Goal: Task Accomplishment & Management: Manage account settings

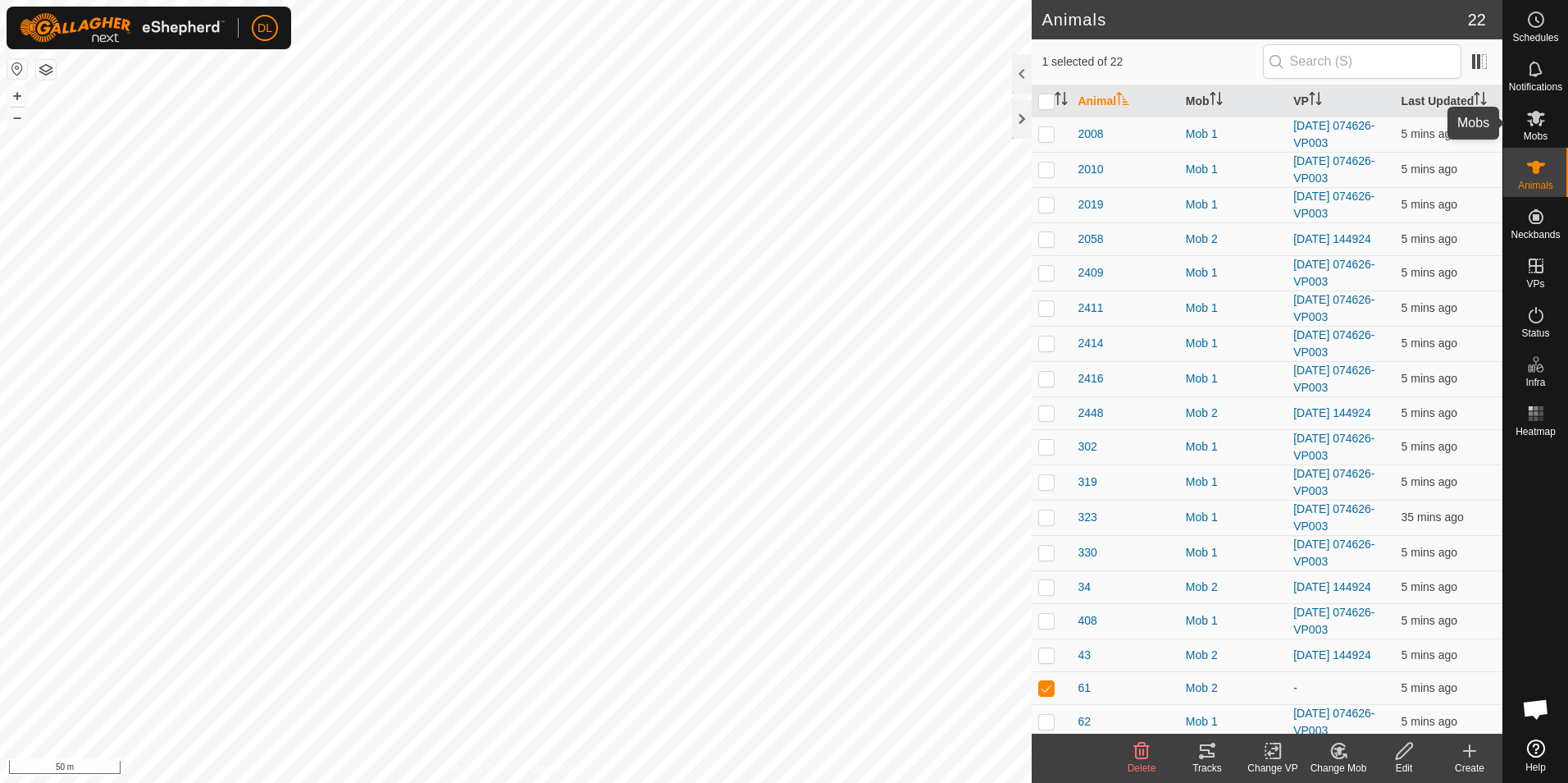
click at [1531, 123] on icon at bounding box center [1536, 119] width 18 height 16
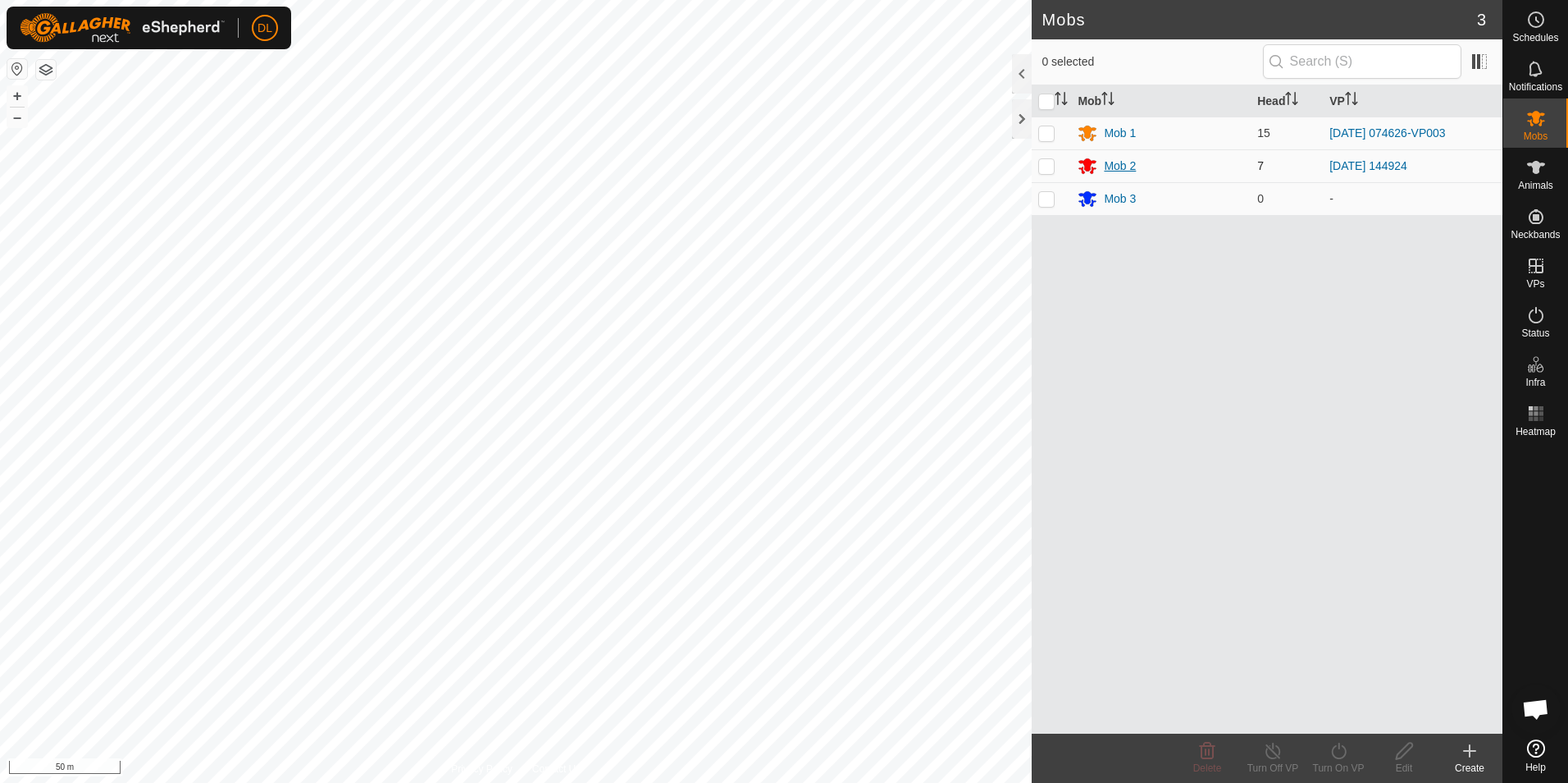
click at [1118, 168] on div "Mob 2" at bounding box center [1120, 166] width 32 height 17
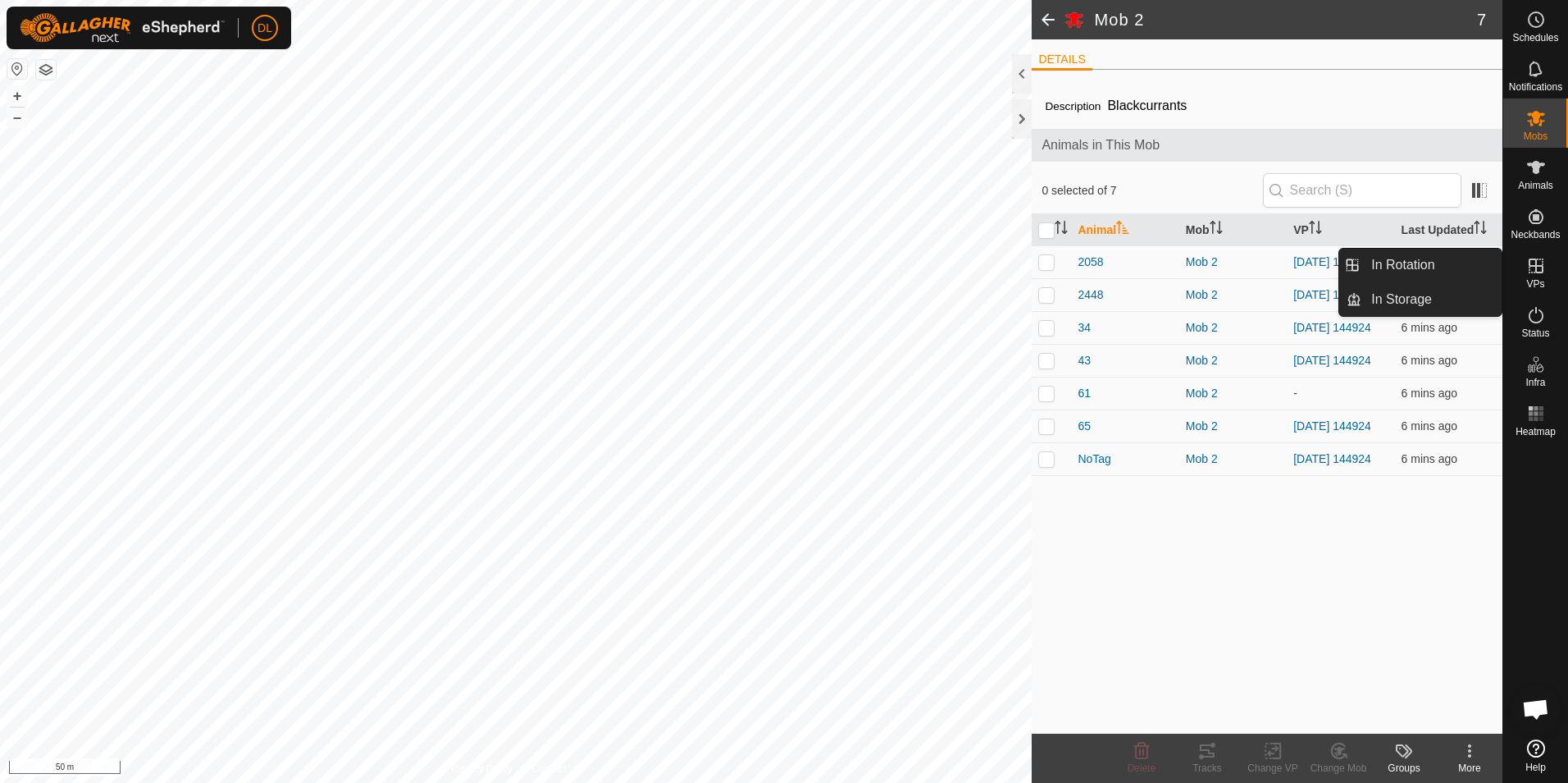
click at [1539, 283] on span "VPs" at bounding box center [1535, 284] width 18 height 10
click at [1434, 266] on link "In Rotation" at bounding box center [1432, 265] width 141 height 33
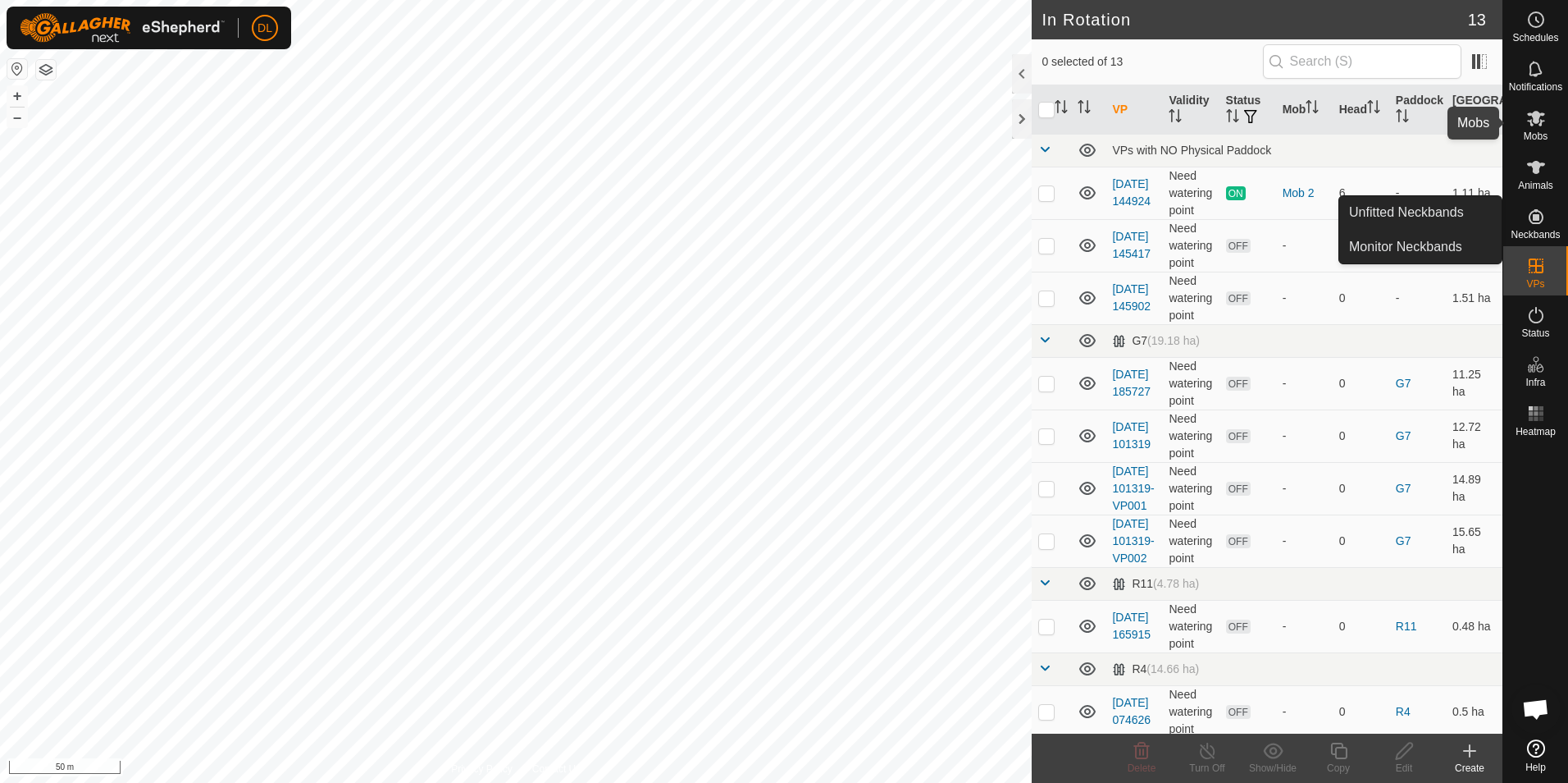
click at [1543, 128] on es-mob-svg-icon at bounding box center [1536, 118] width 30 height 26
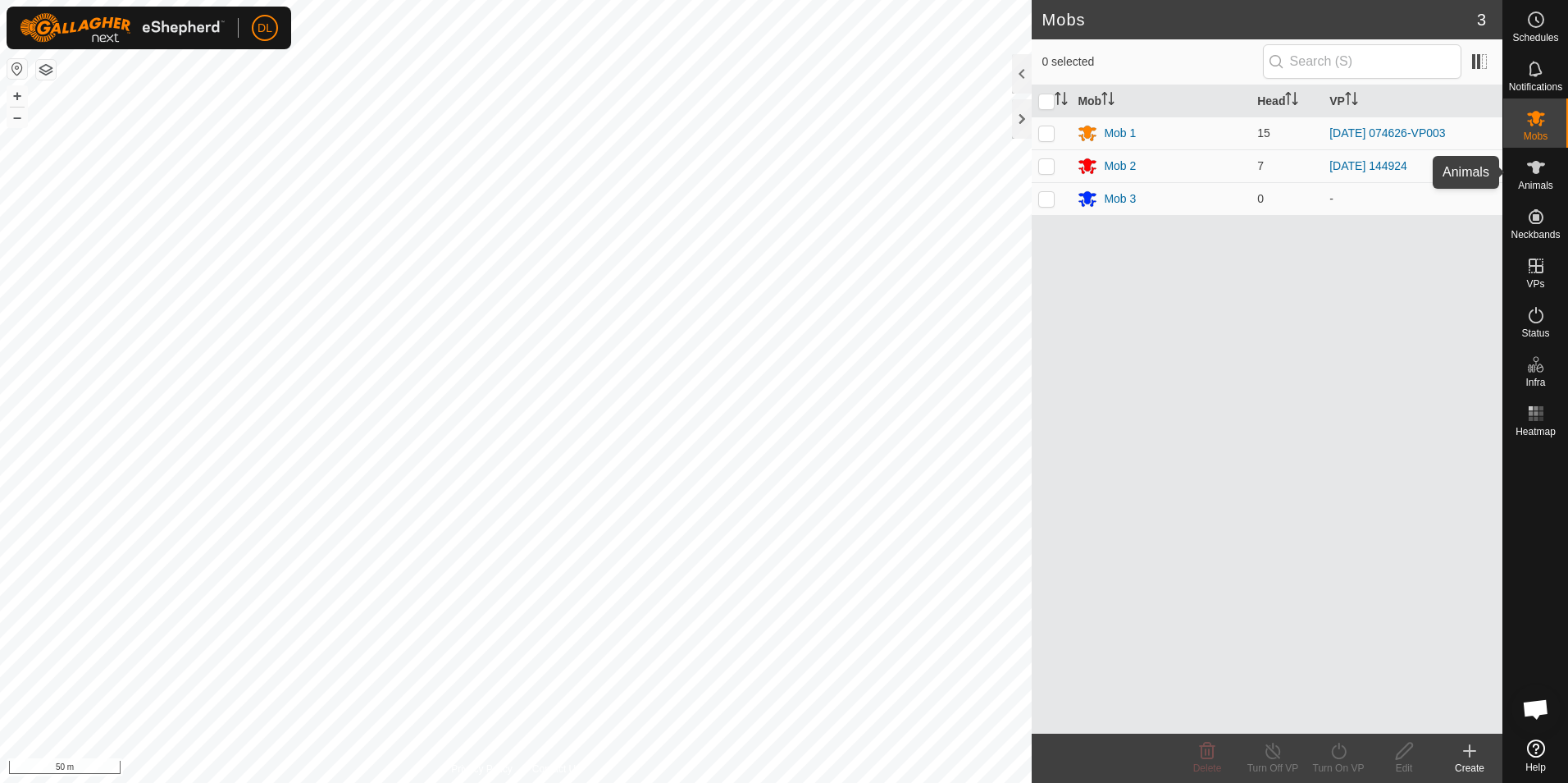
click at [1543, 184] on span "Animals" at bounding box center [1536, 185] width 36 height 10
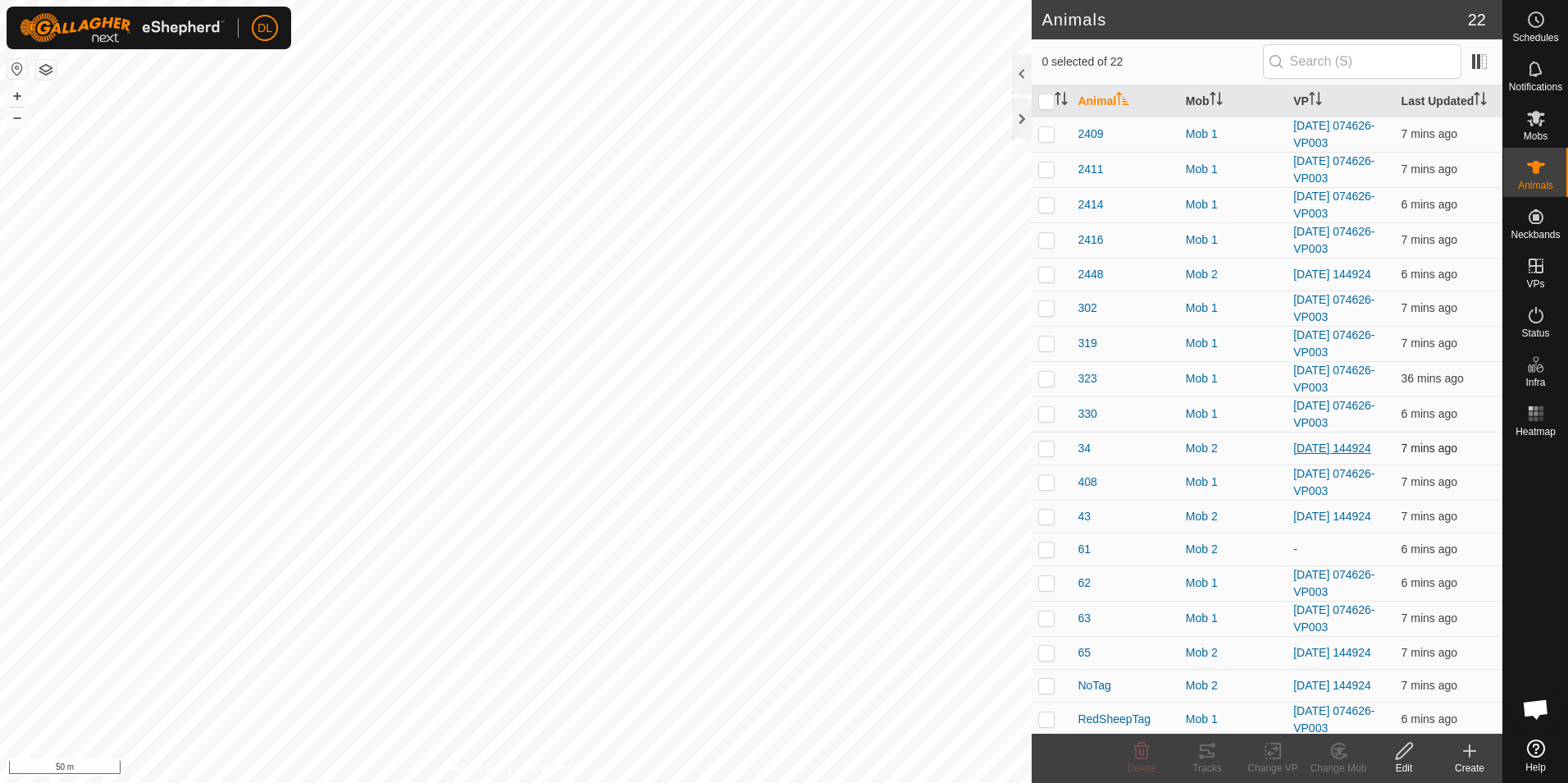
scroll to position [158, 0]
click at [1080, 537] on span "61" at bounding box center [1084, 545] width 13 height 17
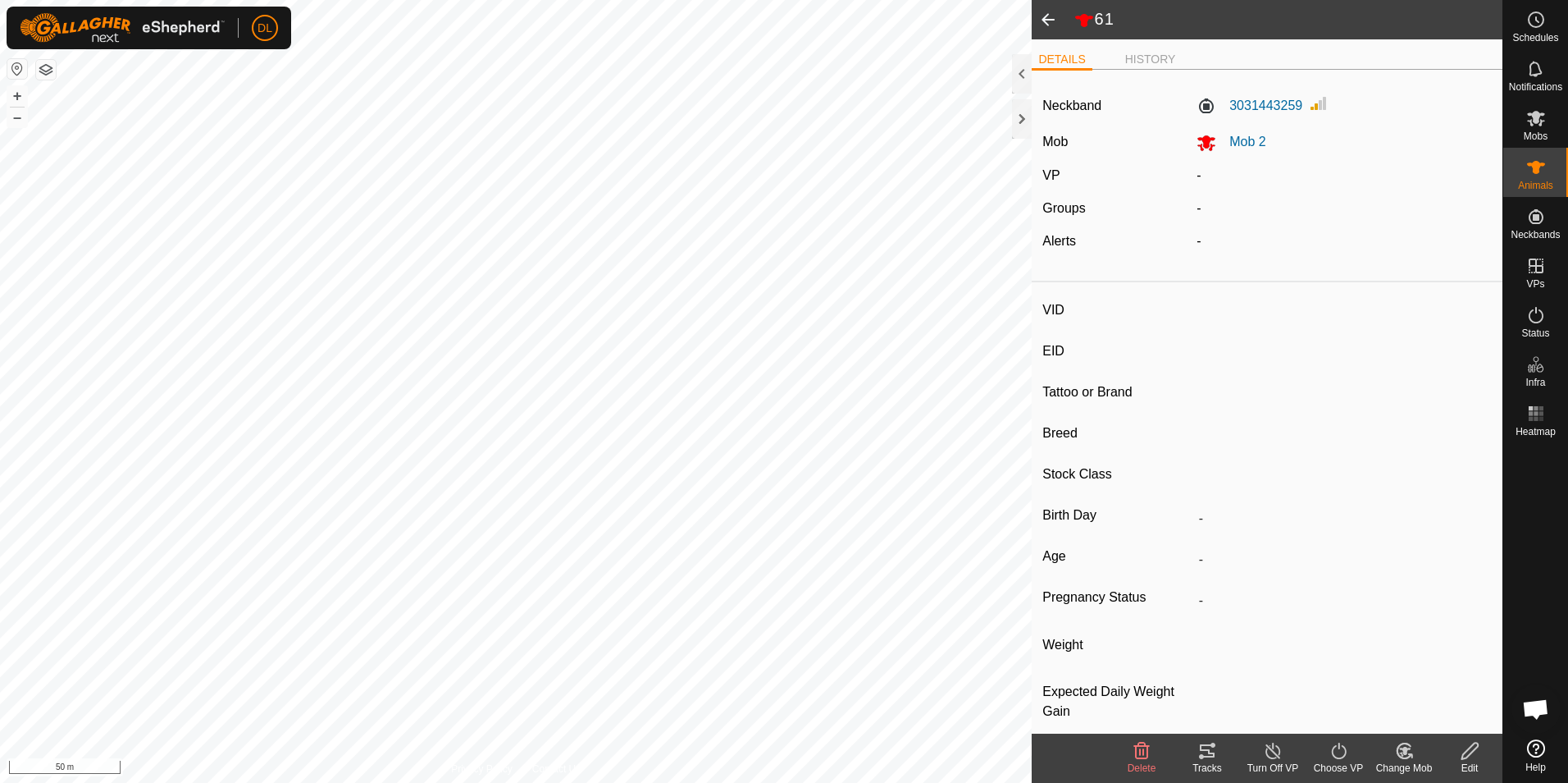
type input "61"
type input "-"
type input "White Face"
type input "-"
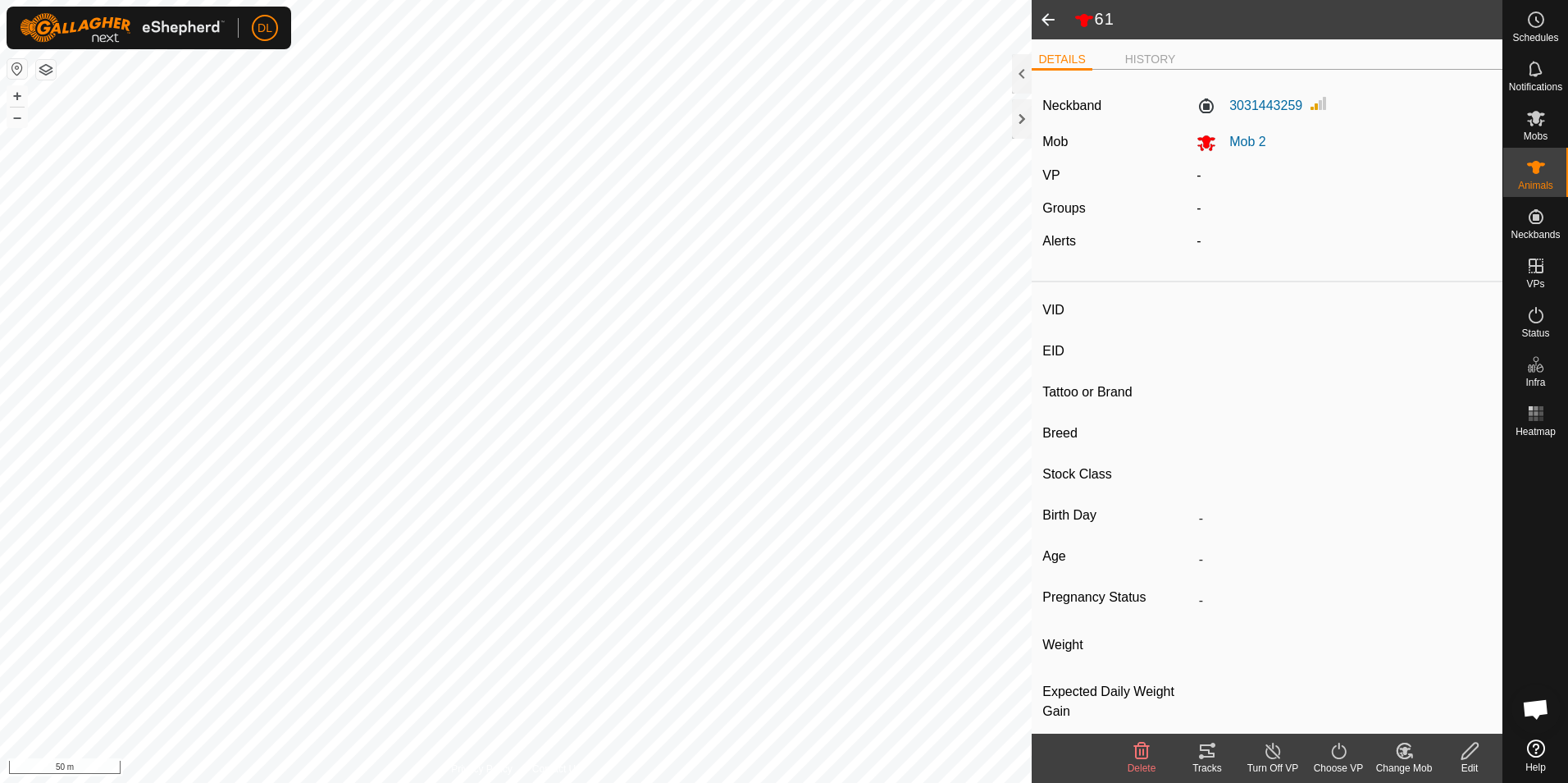
type input "0 kg"
type input "-"
click at [1197, 181] on app-display-virtual-paddock-transition "-" at bounding box center [1199, 175] width 4 height 14
